Goal: Check status: Check status

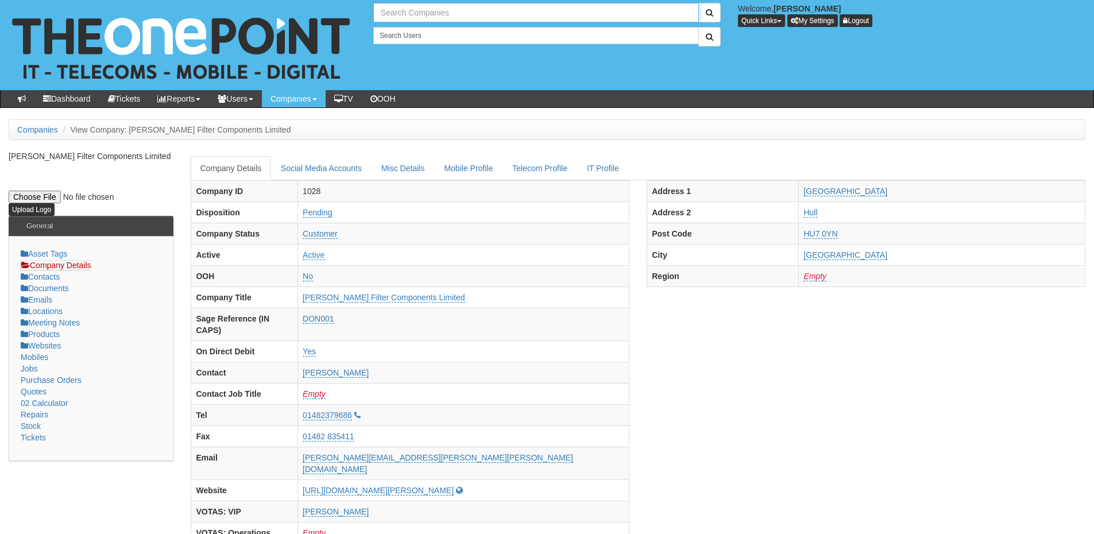
click at [399, 11] on input "text" at bounding box center [536, 13] width 326 height 20
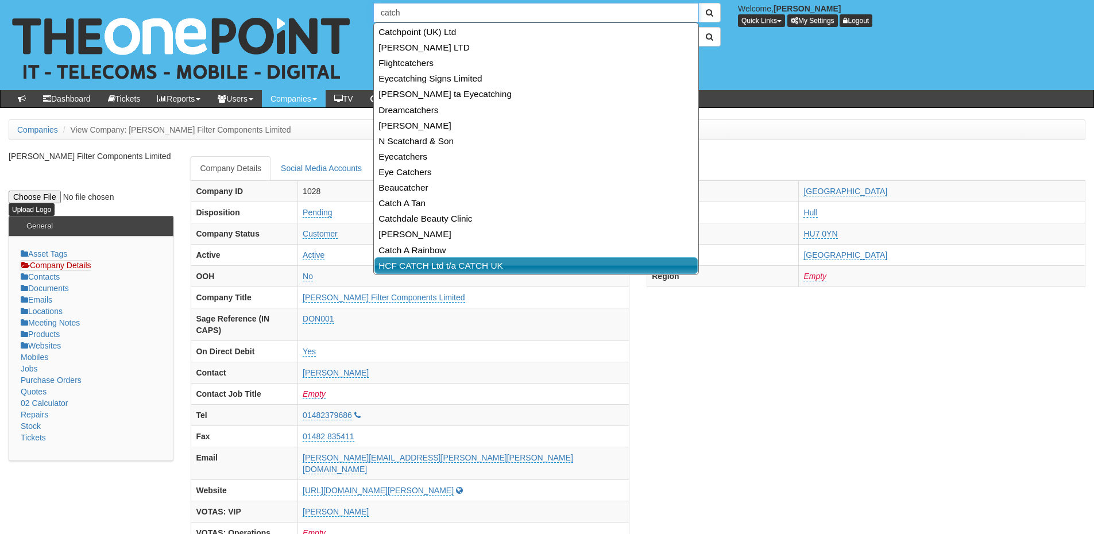
click at [420, 268] on link "HCF CATCH Ltd t/a CATCH UK" at bounding box center [535, 265] width 323 height 17
type input "HCF CATCH Ltd t/a CATCH UK"
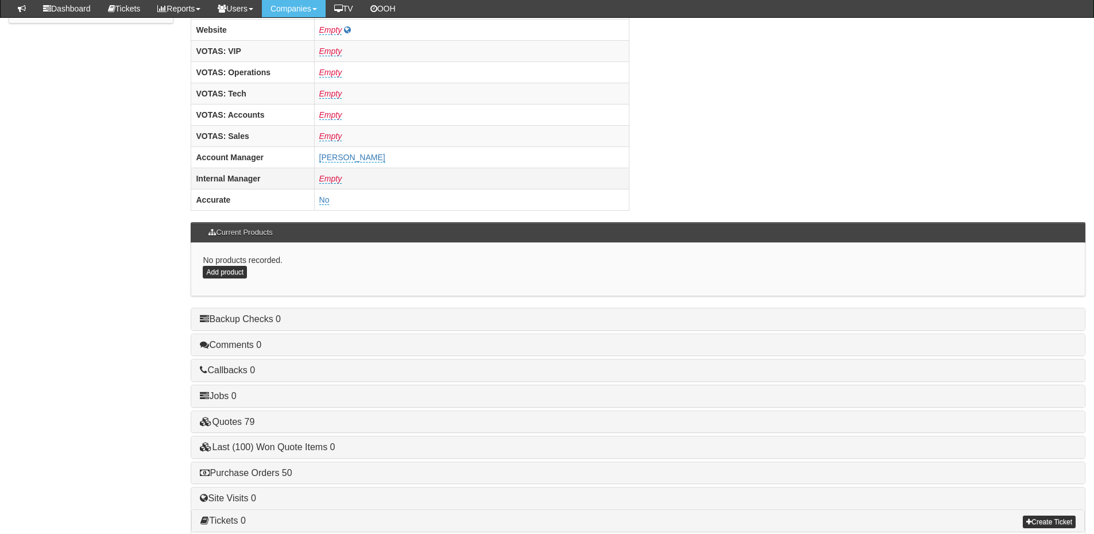
scroll to position [459, 0]
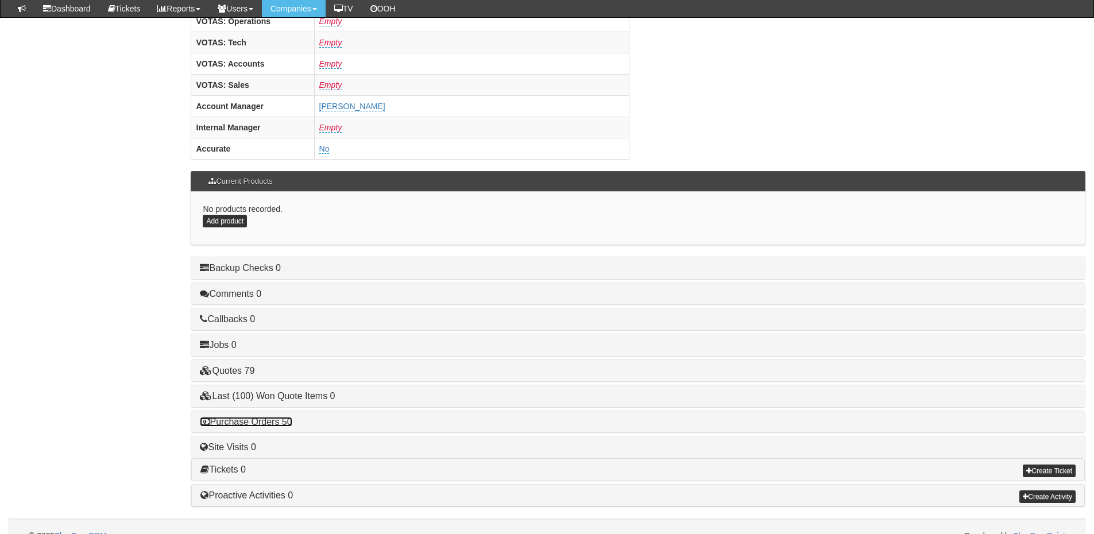
click at [284, 419] on link "Purchase Orders 50" at bounding box center [246, 422] width 92 height 10
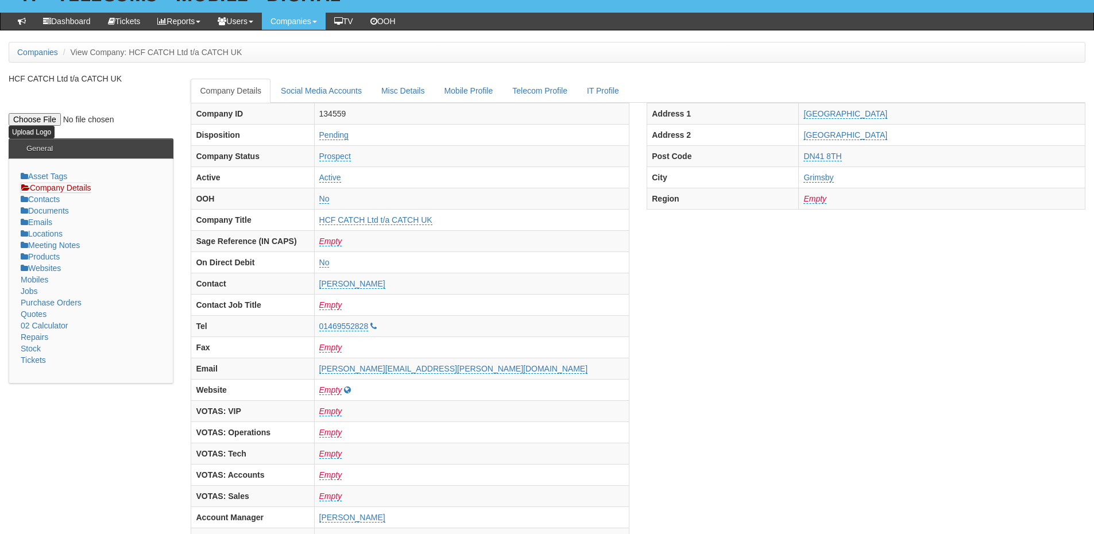
scroll to position [0, 0]
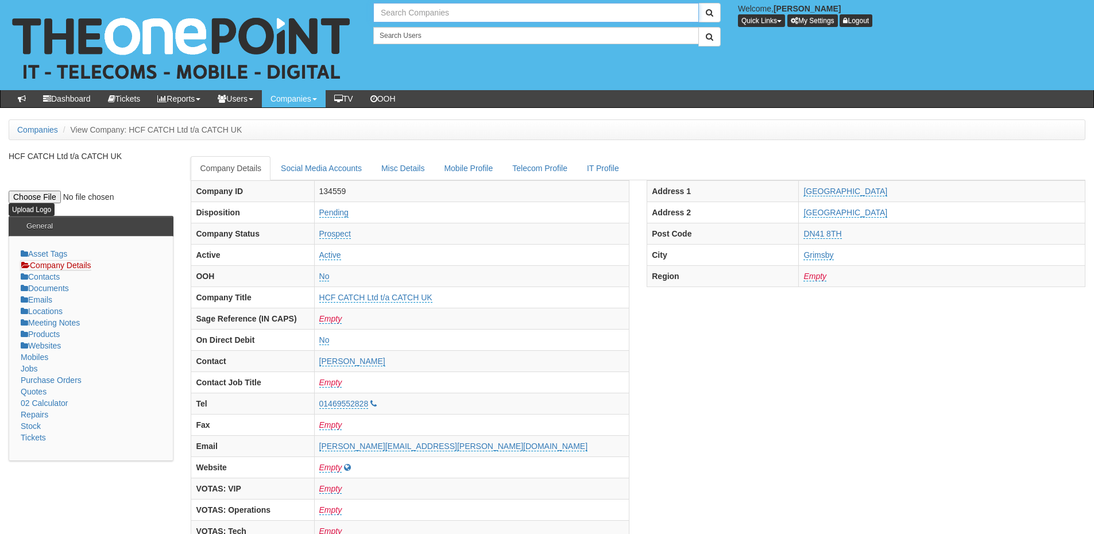
click at [410, 13] on input "text" at bounding box center [536, 13] width 326 height 20
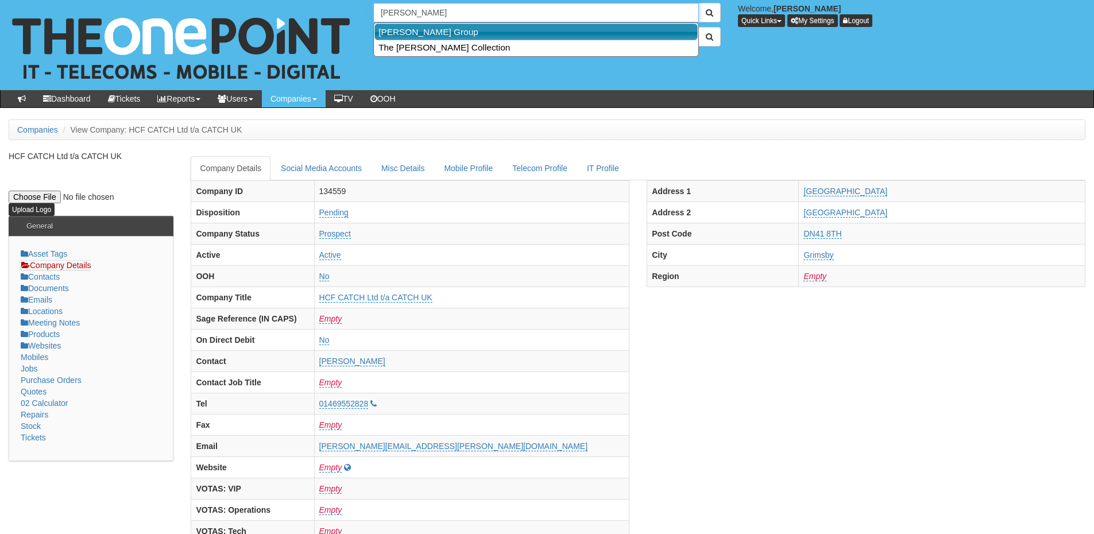
click at [424, 33] on link "John Good Group" at bounding box center [535, 32] width 323 height 17
type input "John Good Group"
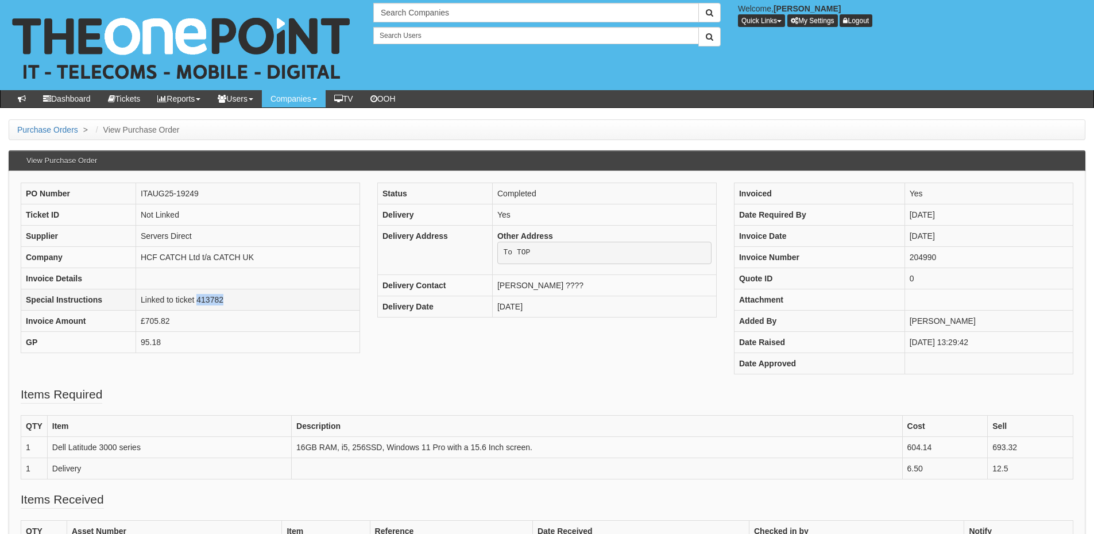
drag, startPoint x: 196, startPoint y: 300, endPoint x: 225, endPoint y: 300, distance: 28.1
click at [225, 300] on td "Linked to ticket 413782" at bounding box center [248, 299] width 224 height 21
copy td "413782"
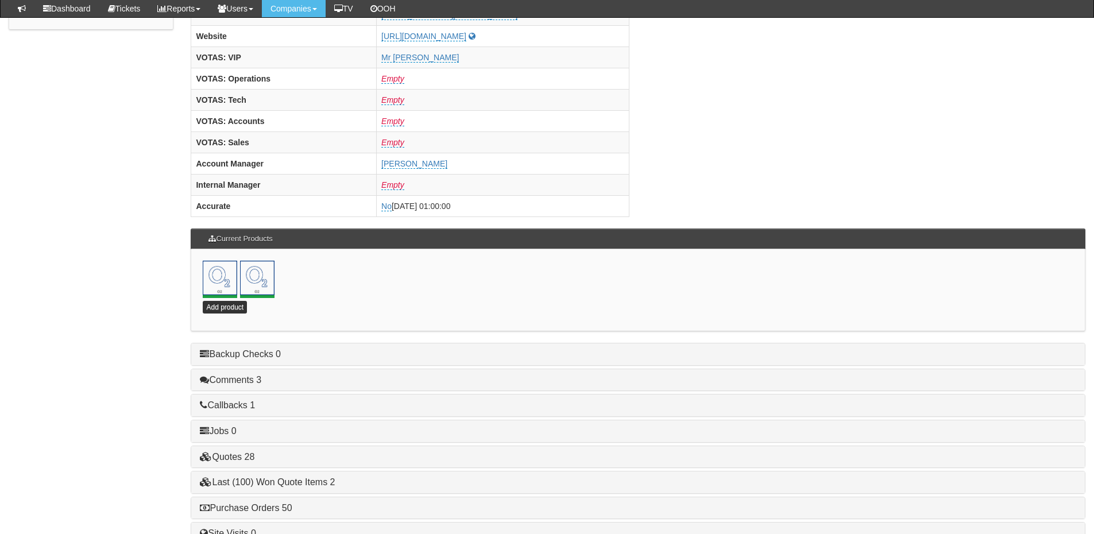
scroll to position [507, 0]
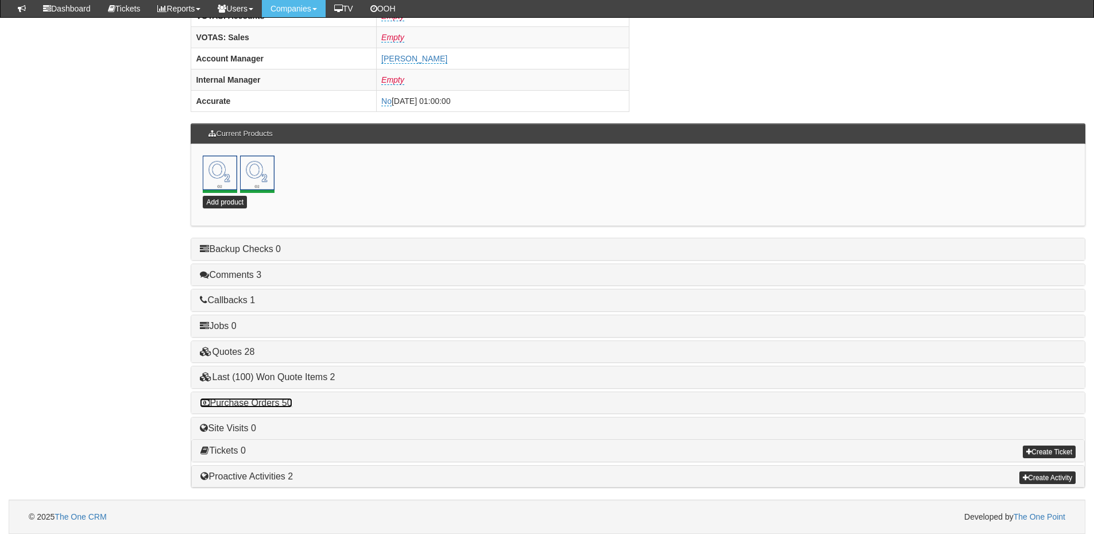
click at [287, 398] on link "Purchase Orders 50" at bounding box center [246, 403] width 92 height 10
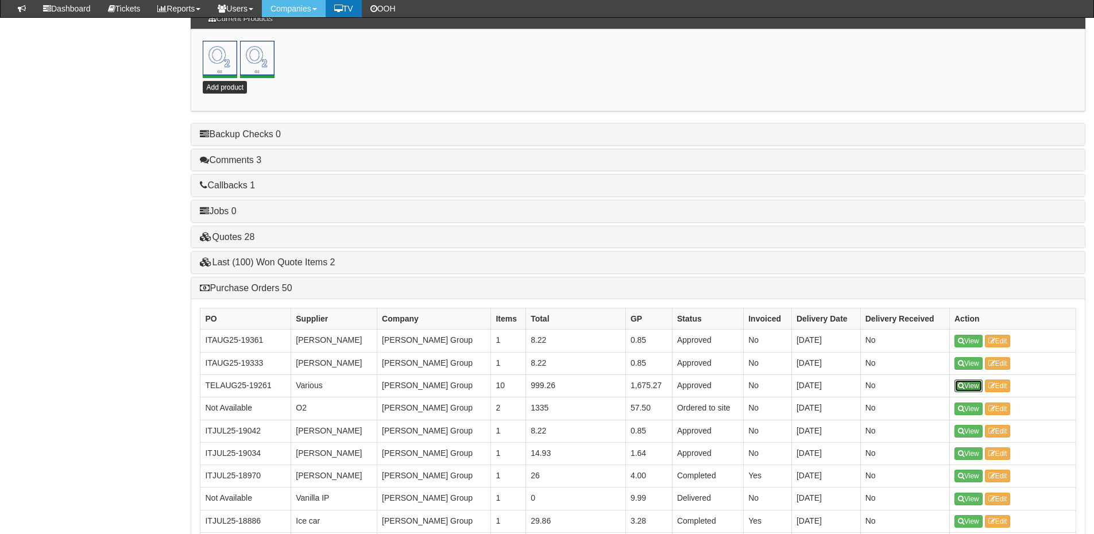
scroll to position [621, 0]
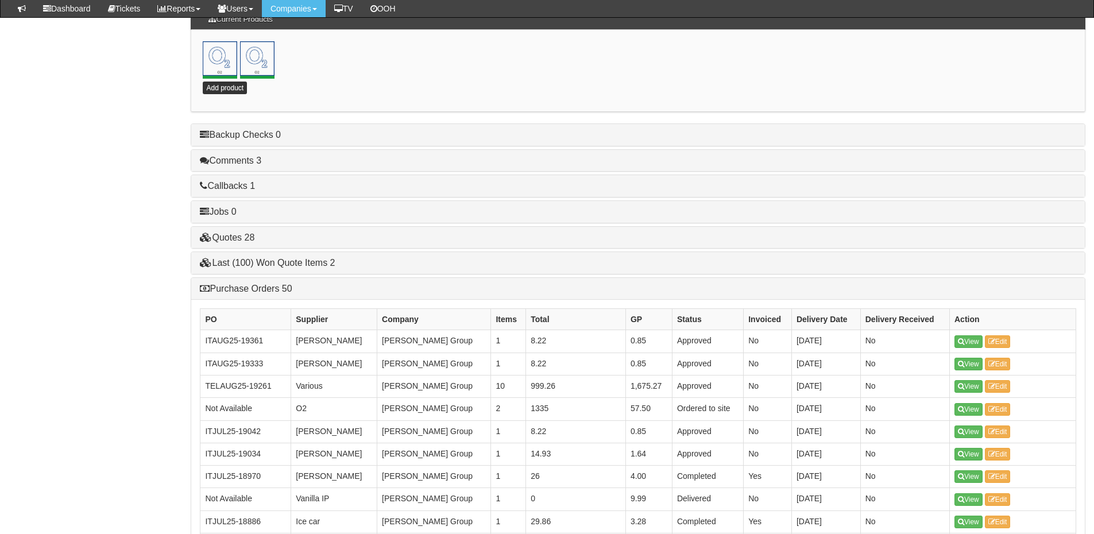
click at [277, 294] on div "Purchase Orders 50" at bounding box center [638, 289] width 894 height 22
click at [277, 288] on link "Purchase Orders 50" at bounding box center [246, 289] width 92 height 10
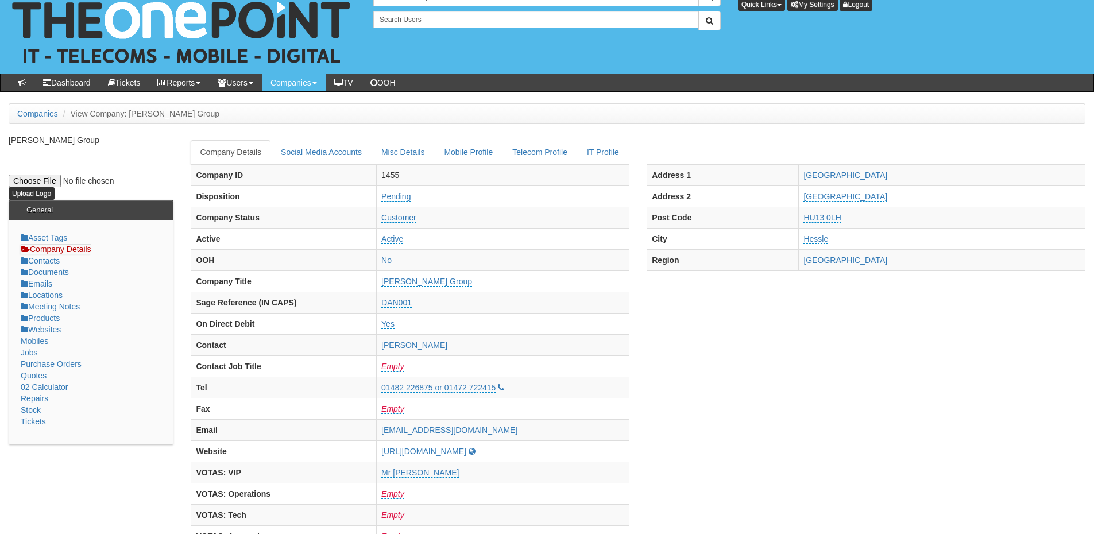
scroll to position [0, 0]
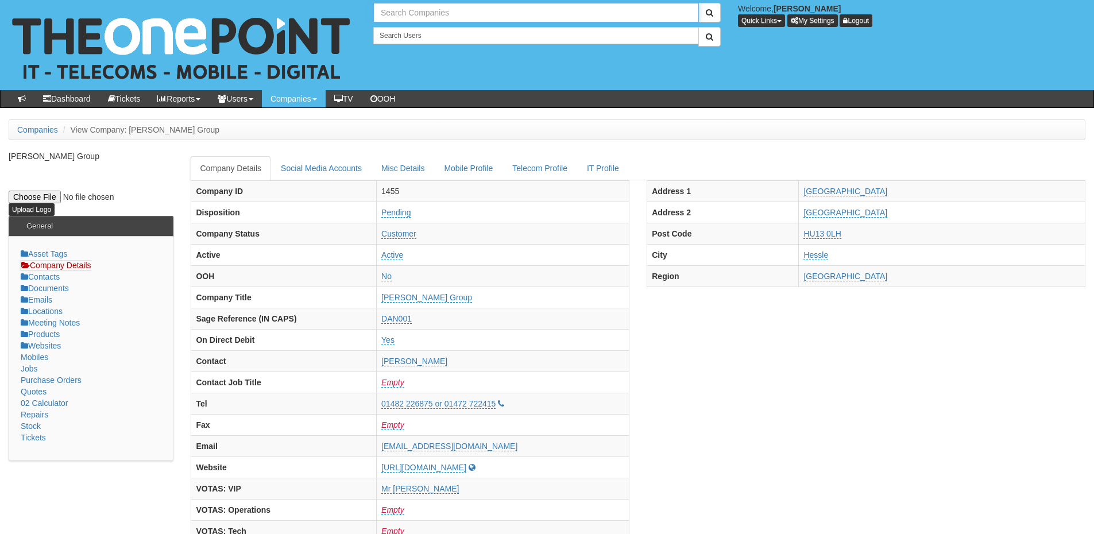
click at [420, 17] on input "text" at bounding box center [536, 13] width 326 height 20
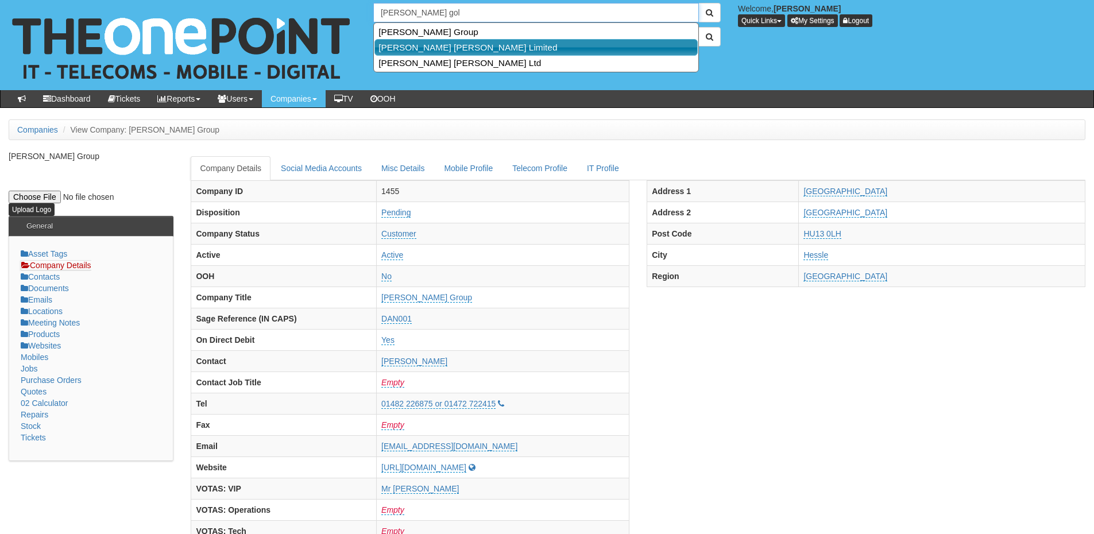
click at [420, 62] on link "[PERSON_NAME] [PERSON_NAME] Ltd" at bounding box center [536, 63] width 322 height 16
type input "[PERSON_NAME] [PERSON_NAME] Ltd"
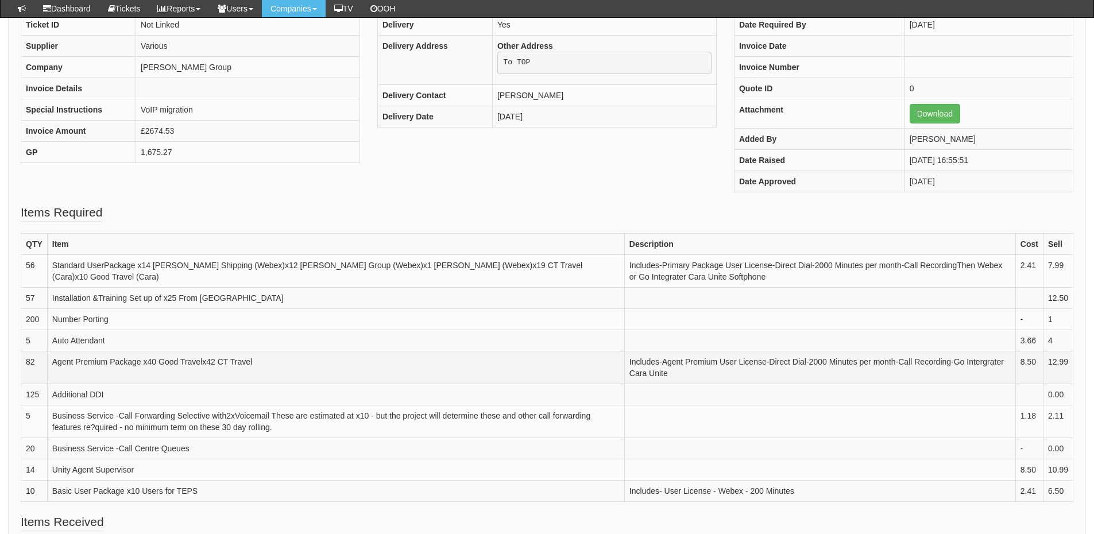
scroll to position [287, 0]
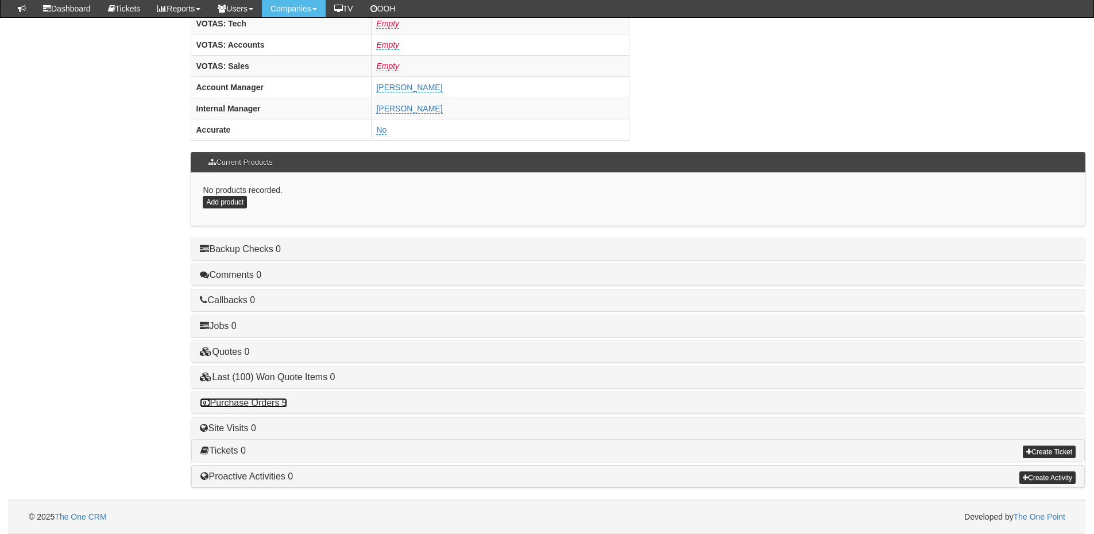
click at [271, 402] on link "Purchase Orders 5" at bounding box center [243, 403] width 87 height 10
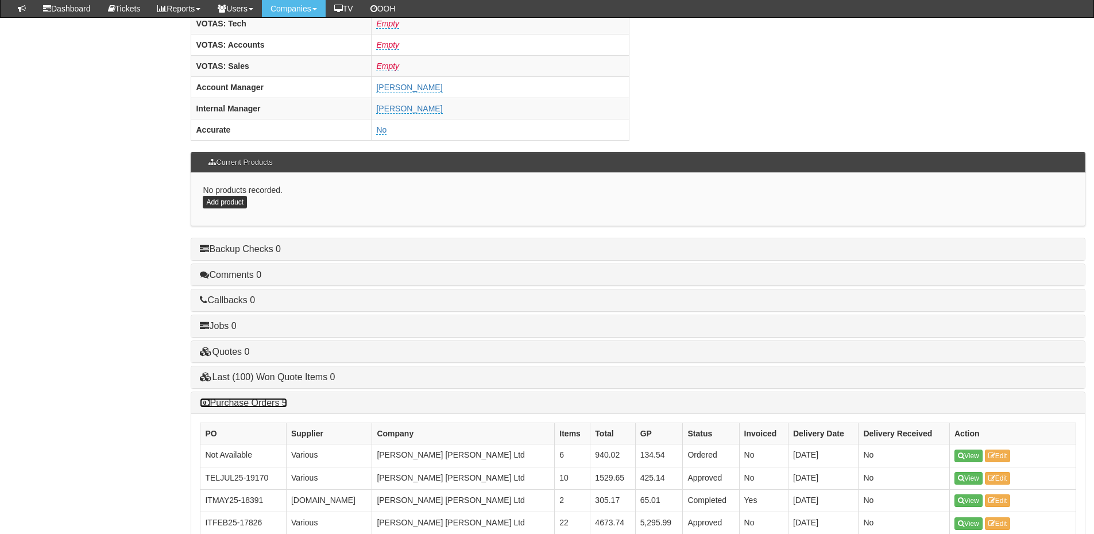
scroll to position [593, 0]
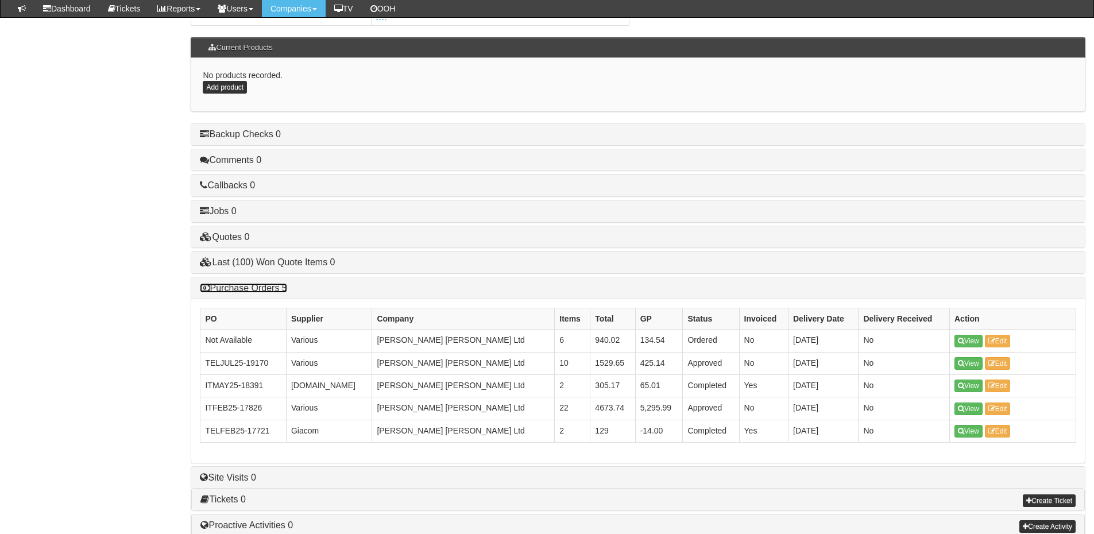
click at [245, 290] on link "Purchase Orders 5" at bounding box center [243, 288] width 87 height 10
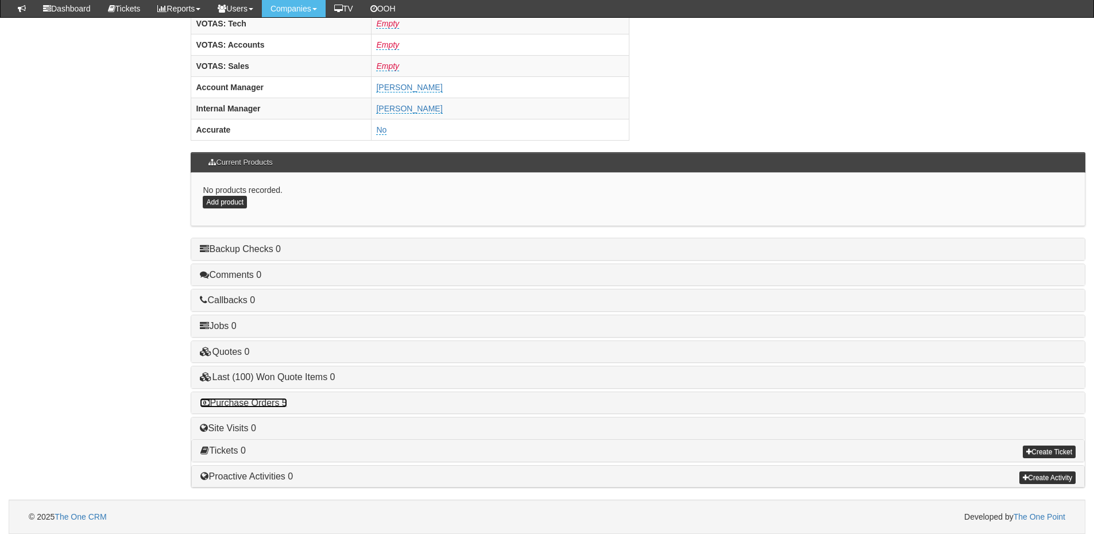
scroll to position [478, 0]
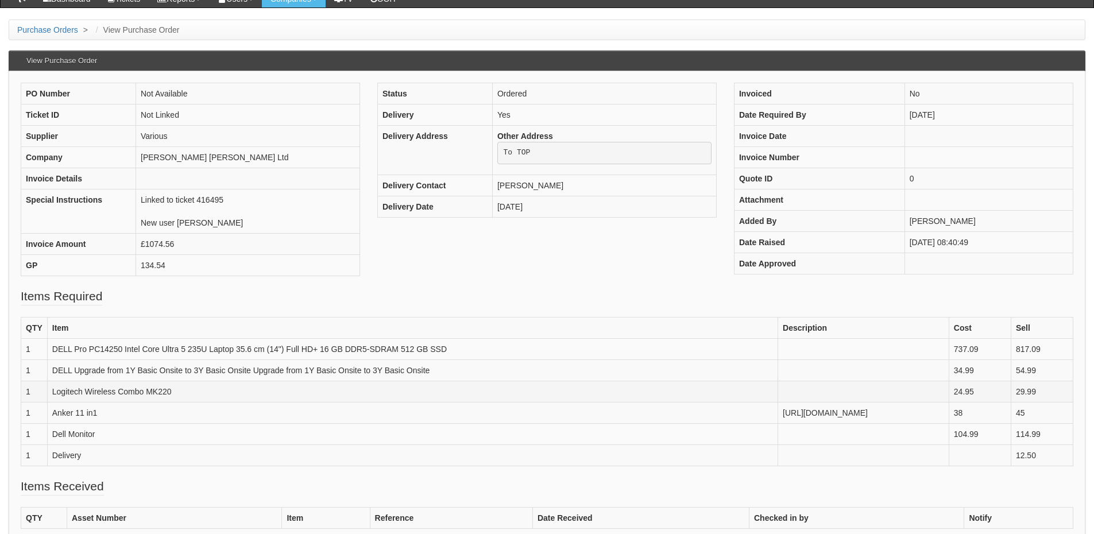
scroll to position [41, 0]
